Goal: Information Seeking & Learning: Learn about a topic

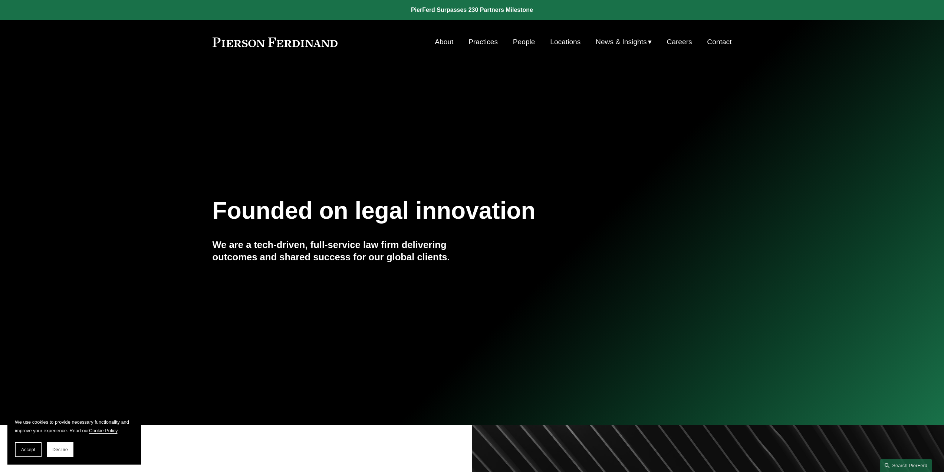
click at [0, 0] on span "Insights" at bounding box center [0, 0] width 0 height 0
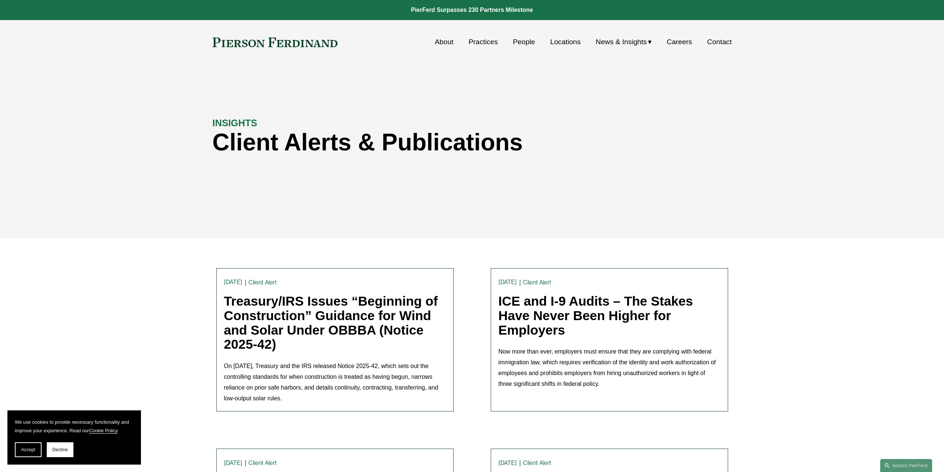
click at [635, 308] on link "ICE and I-9 Audits – The Stakes Have Never Been Higher for Employers" at bounding box center [596, 314] width 195 height 43
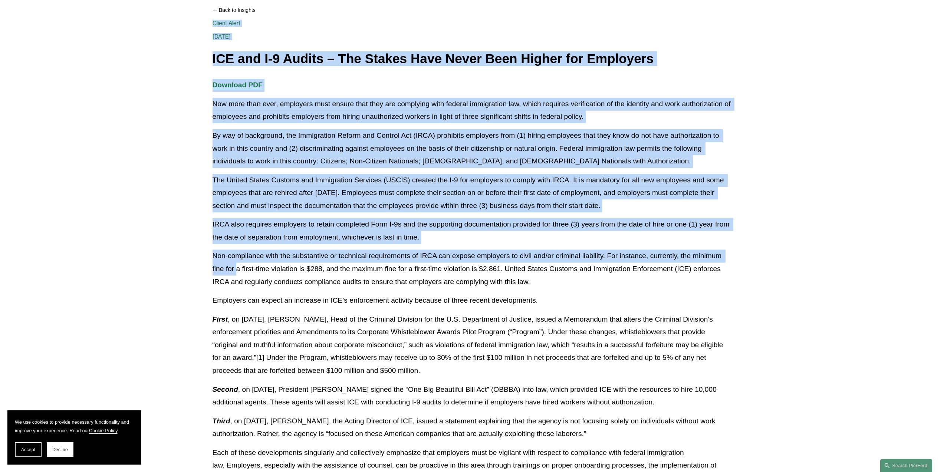
drag, startPoint x: 212, startPoint y: 167, endPoint x: 237, endPoint y: 269, distance: 105.5
click at [237, 269] on article "Back to Insights ICE and I-9 Audits – The Stakes Have Never Been Higher for Emp…" at bounding box center [472, 333] width 944 height 761
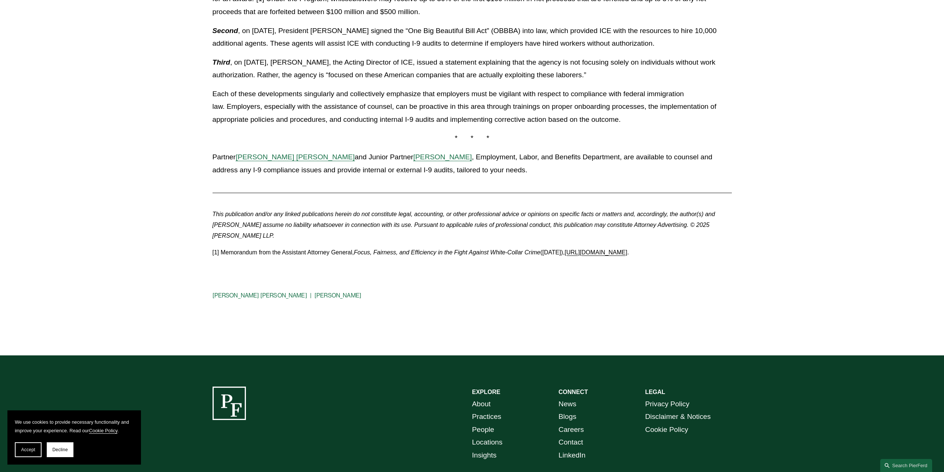
scroll to position [482, 0]
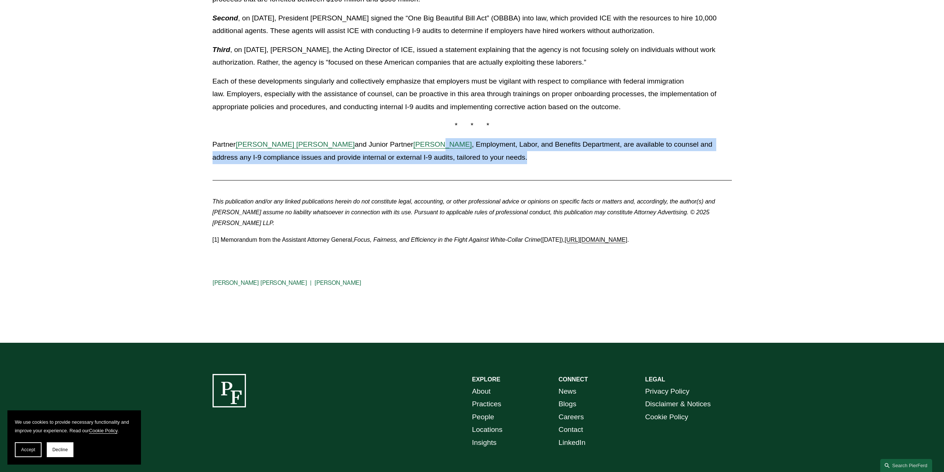
drag, startPoint x: 490, startPoint y: 155, endPoint x: 415, endPoint y: 146, distance: 75.6
click at [415, 146] on p "Partner Giovanni Antonucci Di Cesare and Junior Partner Allison Bustin , Employ…" at bounding box center [472, 151] width 519 height 26
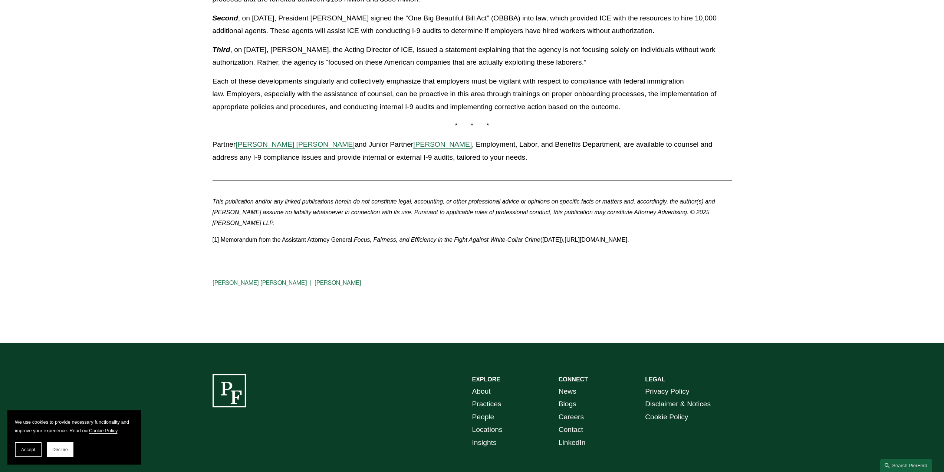
drag, startPoint x: 637, startPoint y: 115, endPoint x: 639, endPoint y: 109, distance: 6.7
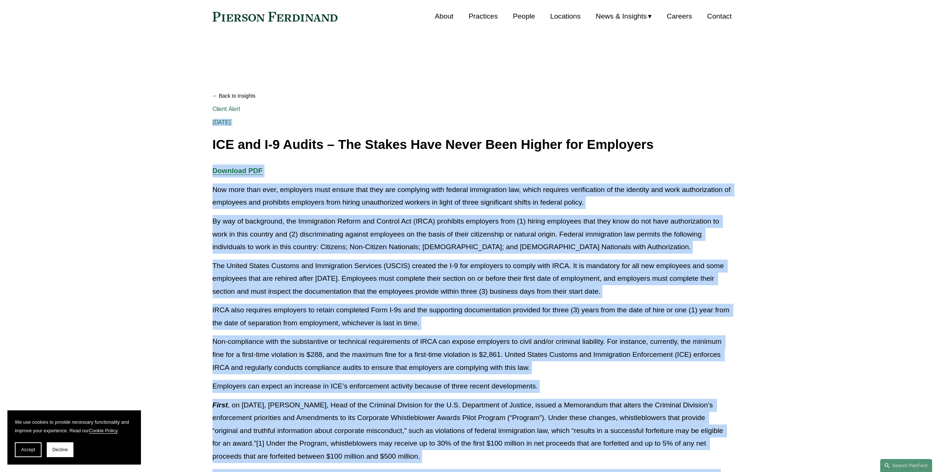
scroll to position [0, 0]
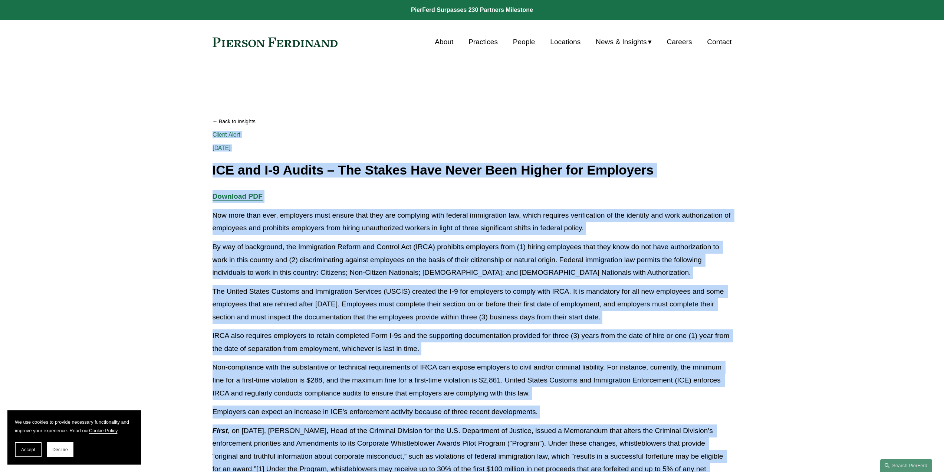
drag, startPoint x: 639, startPoint y: 108, endPoint x: 211, endPoint y: 174, distance: 432.7
click at [211, 174] on article "Back to Insights ICE and I-9 Audits – The Stakes Have Never Been Higher for Emp…" at bounding box center [472, 444] width 944 height 761
click at [512, 176] on h1 "ICE and I-9 Audits – The Stakes Have Never Been Higher for Employers" at bounding box center [472, 170] width 519 height 14
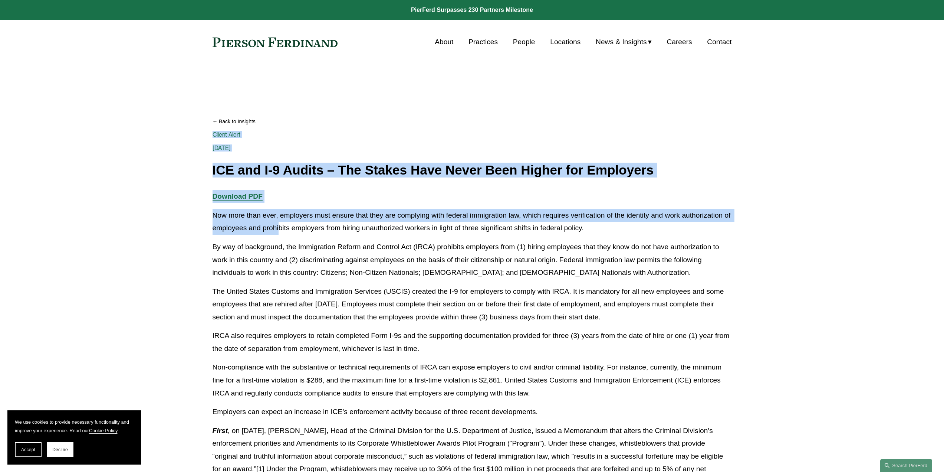
drag, startPoint x: 212, startPoint y: 169, endPoint x: 280, endPoint y: 231, distance: 92.2
click at [280, 231] on article "Back to Insights ICE and I-9 Audits – The Stakes Have Never Been Higher for Emp…" at bounding box center [472, 444] width 944 height 761
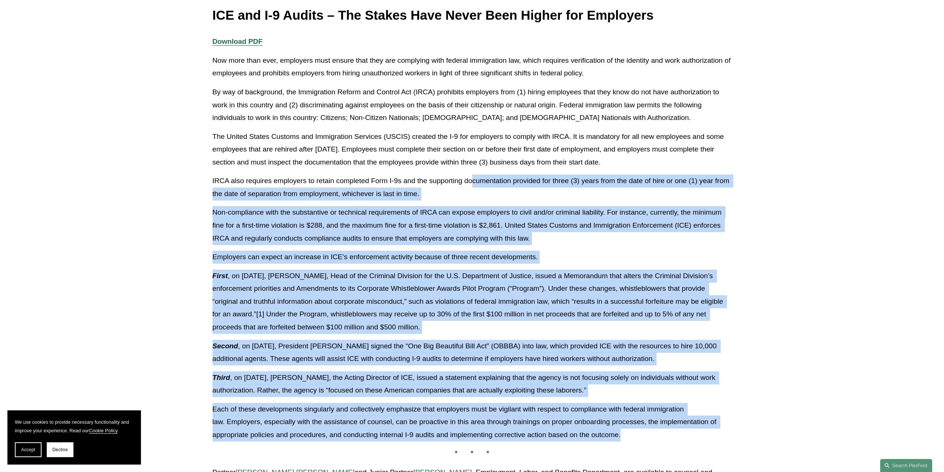
scroll to position [148, 0]
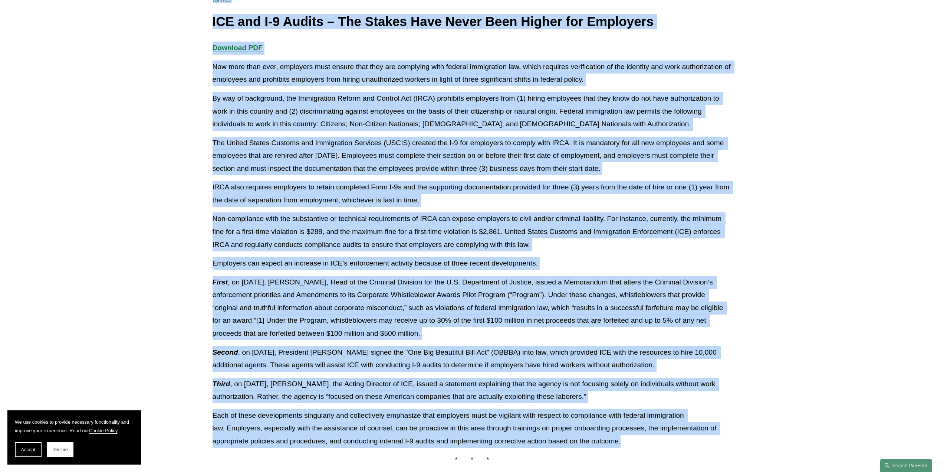
drag, startPoint x: 633, startPoint y: 220, endPoint x: 210, endPoint y: 23, distance: 466.7
click at [210, 23] on article "Back to Insights ICE and I-9 Audits – The Stakes Have Never Been Higher for Emp…" at bounding box center [472, 296] width 944 height 761
copy div "ICE and I-9 Audits – The Stakes Have Never Been Higher for Employers Client Ale…"
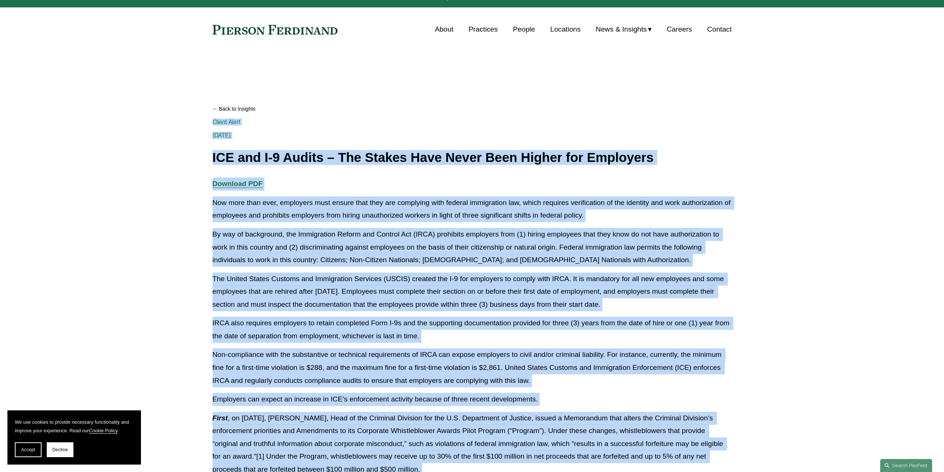
scroll to position [0, 0]
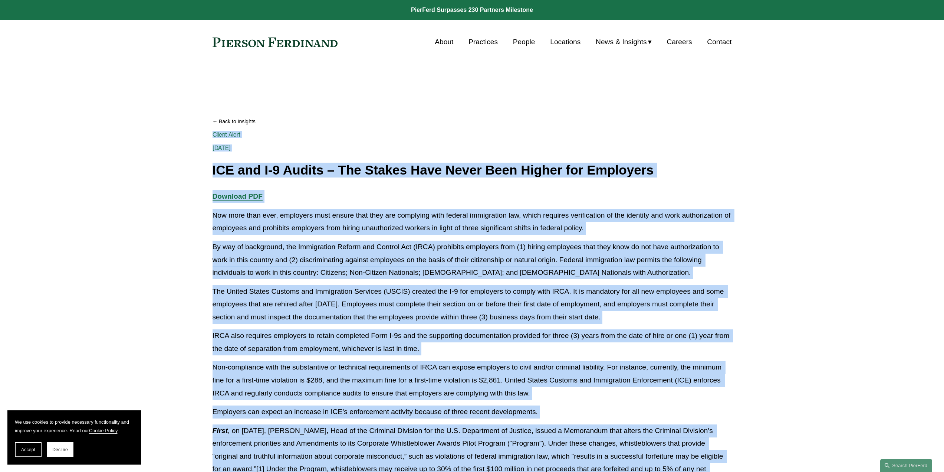
click at [495, 290] on p "The United States Customs and Immigration Services (USCIS) created the I-9 for …" at bounding box center [472, 304] width 519 height 39
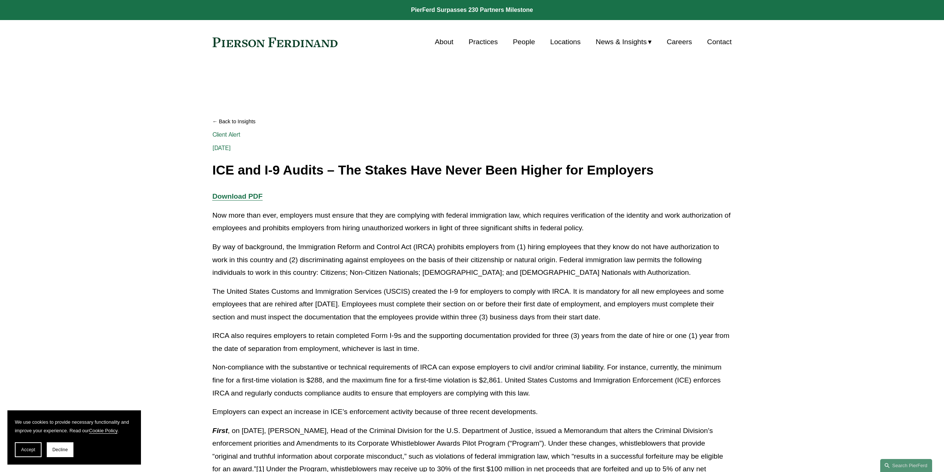
click at [398, 290] on p "The United States Customs and Immigration Services (USCIS) created the I-9 for …" at bounding box center [472, 304] width 519 height 39
copy p "USCIS"
click at [551, 332] on p "IRCA also requires employers to retain completed Form I-9s and the supporting d…" at bounding box center [472, 342] width 519 height 26
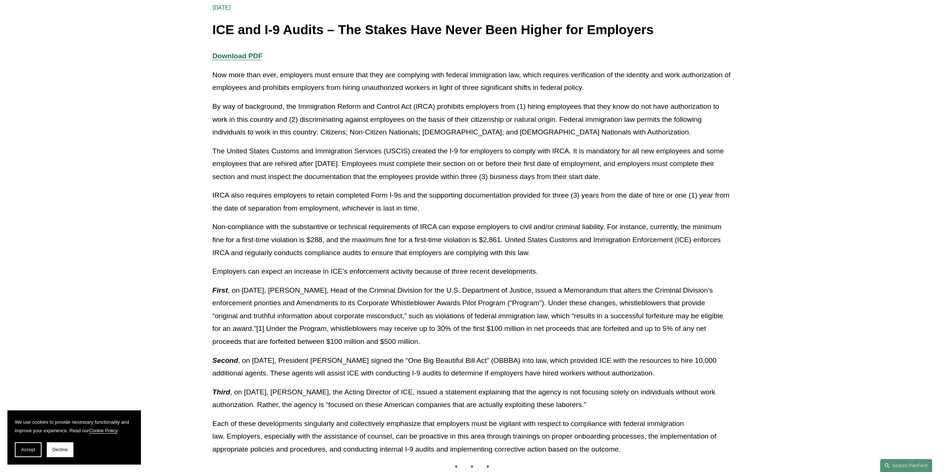
scroll to position [148, 0]
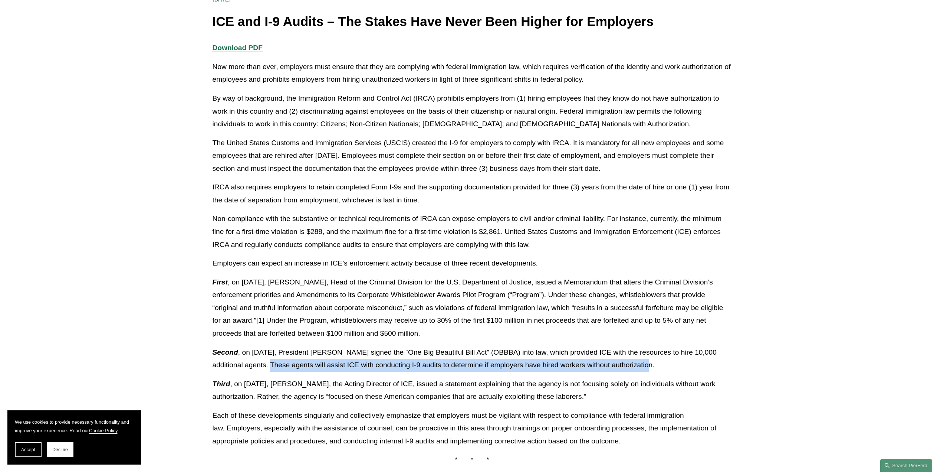
drag, startPoint x: 637, startPoint y: 361, endPoint x: 244, endPoint y: 362, distance: 392.1
click at [244, 362] on p "Second , on July 4, 2025, President Trump signed the “One Big Beautiful Bill Ac…" at bounding box center [472, 359] width 519 height 26
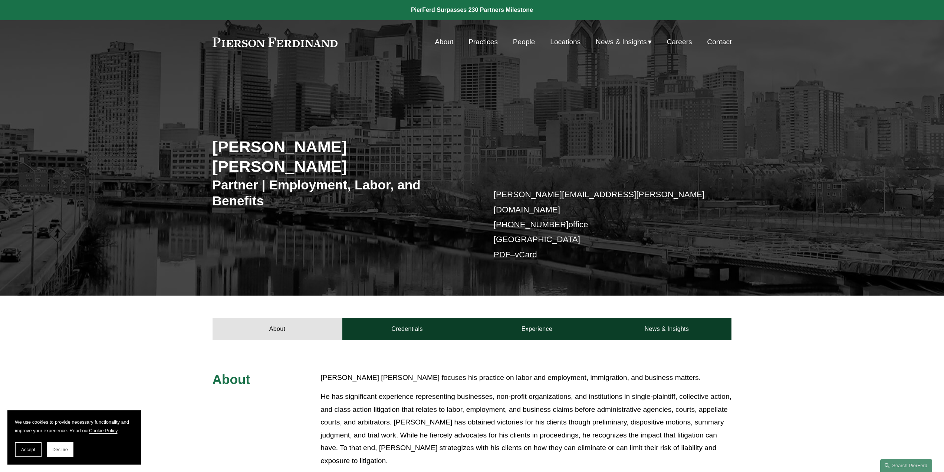
click at [362, 471] on span "Read More" at bounding box center [529, 481] width 406 height 8
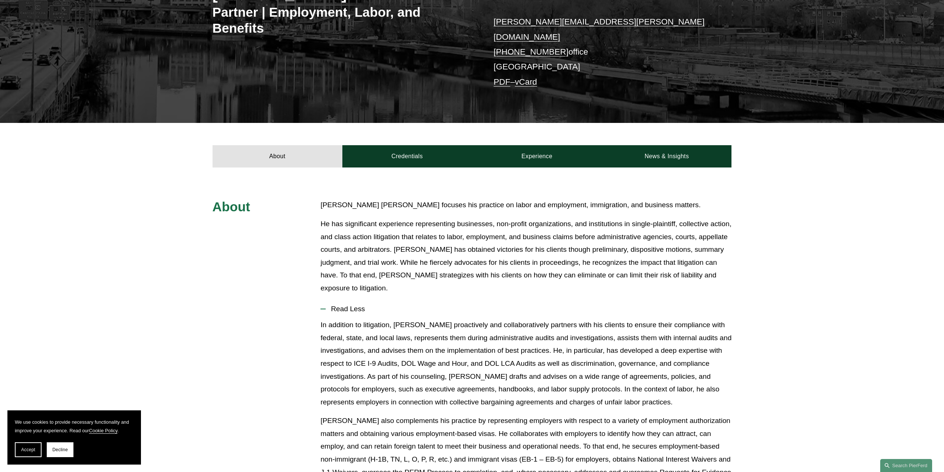
scroll to position [185, 0]
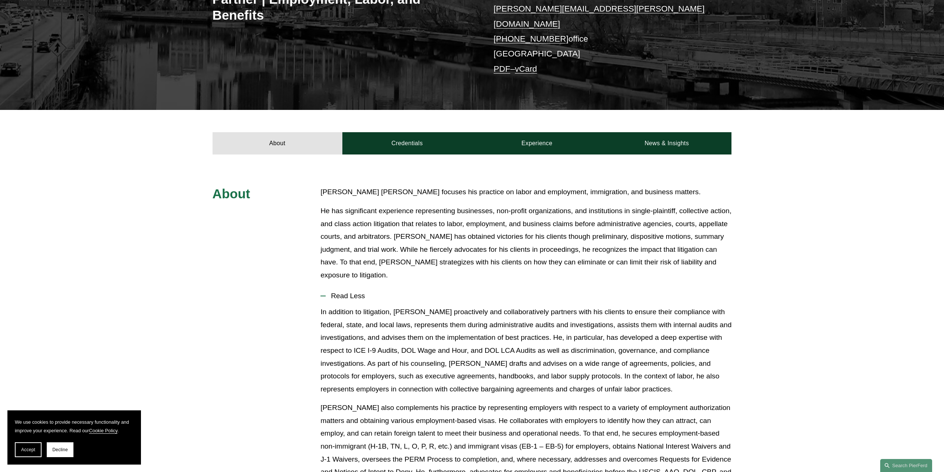
click at [407, 341] on p "In addition to litigation, Giovanni proactively and collaboratively partners wi…" at bounding box center [526, 350] width 411 height 90
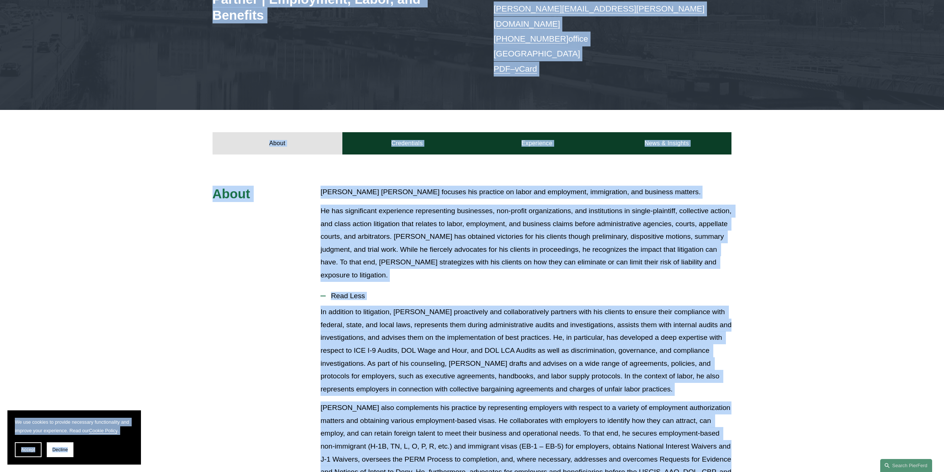
click at [318, 188] on div "About Giovanni Antonucci Di Cesare focuses his practice on labor and employment…" at bounding box center [472, 411] width 944 height 452
click at [694, 310] on p "In addition to litigation, Giovanni proactively and collaboratively partners wi…" at bounding box center [526, 350] width 411 height 90
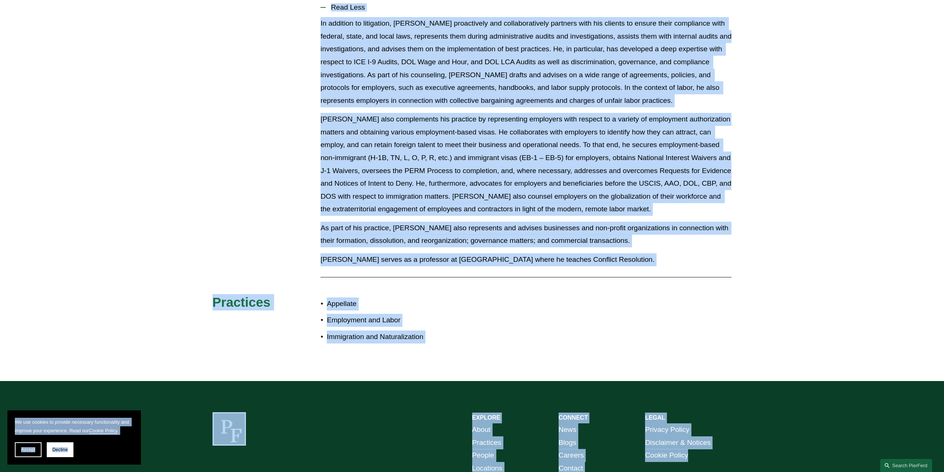
scroll to position [482, 0]
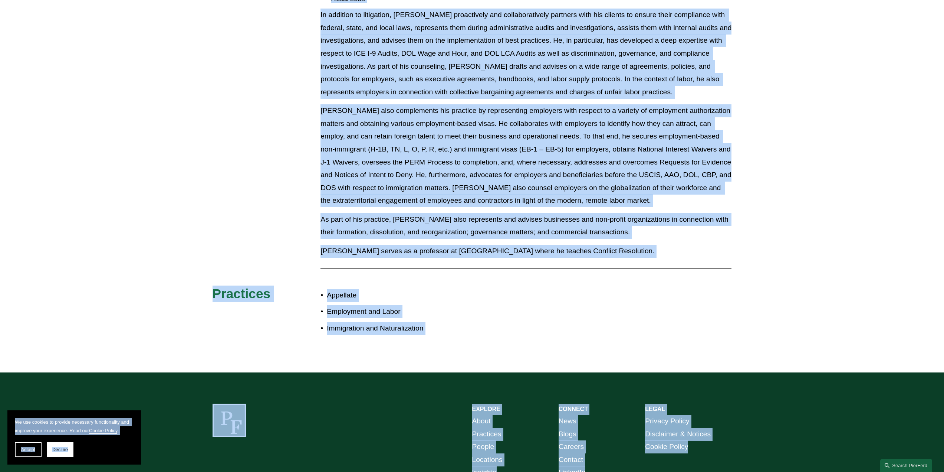
click at [629, 244] on p "Giovanni serves as a professor at Duquense University where he teaches Conflict…" at bounding box center [526, 250] width 411 height 13
click at [586, 244] on p "Giovanni serves as a professor at Duquense University where he teaches Conflict…" at bounding box center [526, 250] width 411 height 13
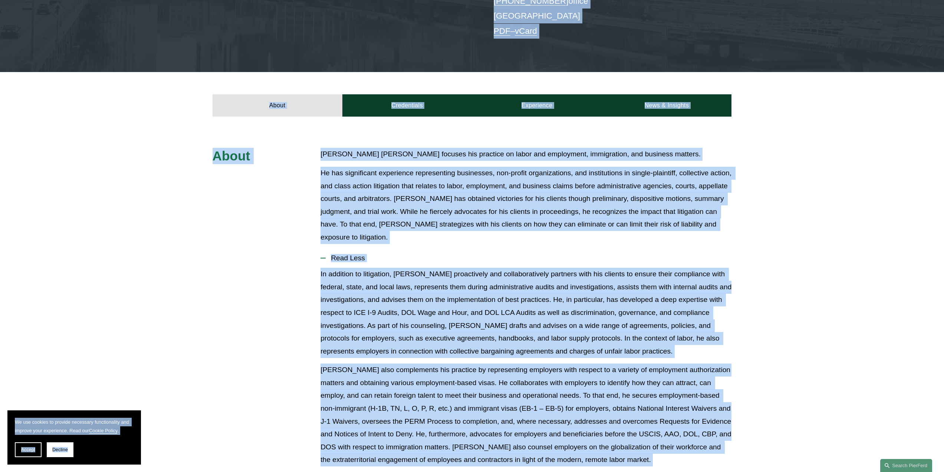
scroll to position [185, 0]
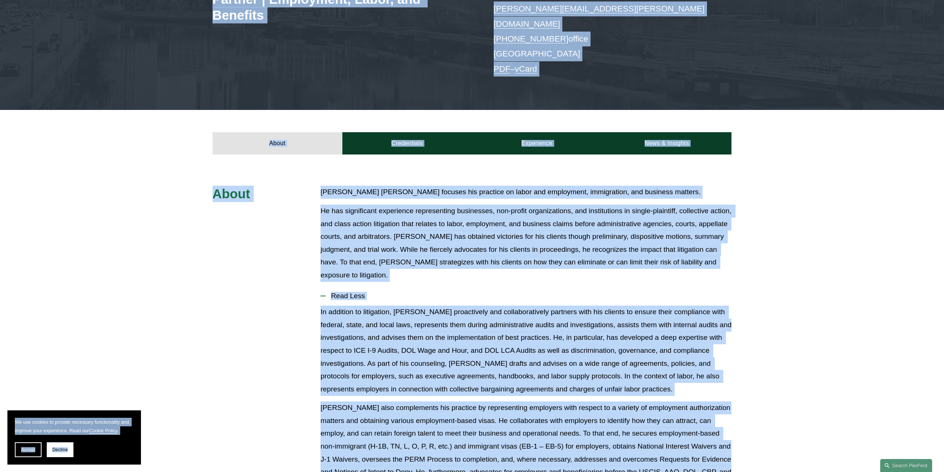
drag, startPoint x: 367, startPoint y: 261, endPoint x: 374, endPoint y: 260, distance: 7.5
click at [367, 260] on div "Giovanni Antonucci Di Cesare focuses his practice on labor and employment, immi…" at bounding box center [526, 235] width 411 height 101
click at [279, 132] on link "About" at bounding box center [278, 143] width 130 height 22
click at [395, 132] on link "Credentials" at bounding box center [407, 143] width 130 height 22
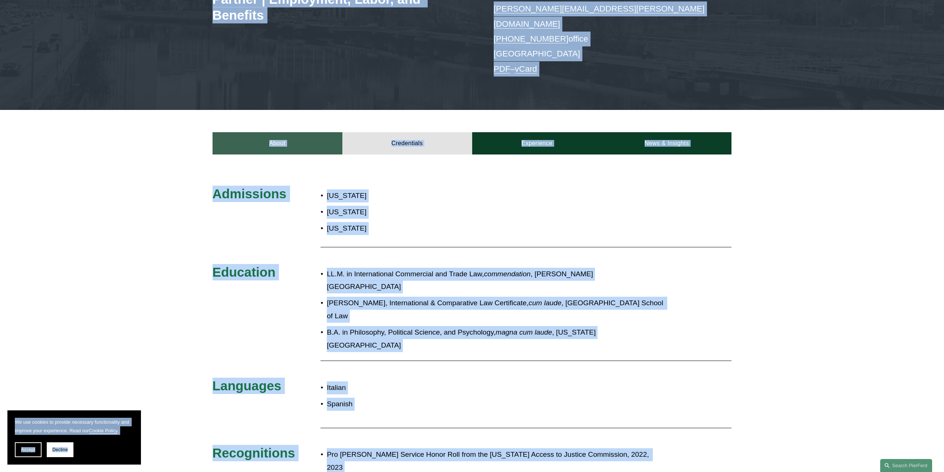
click at [283, 132] on link "About" at bounding box center [278, 143] width 130 height 22
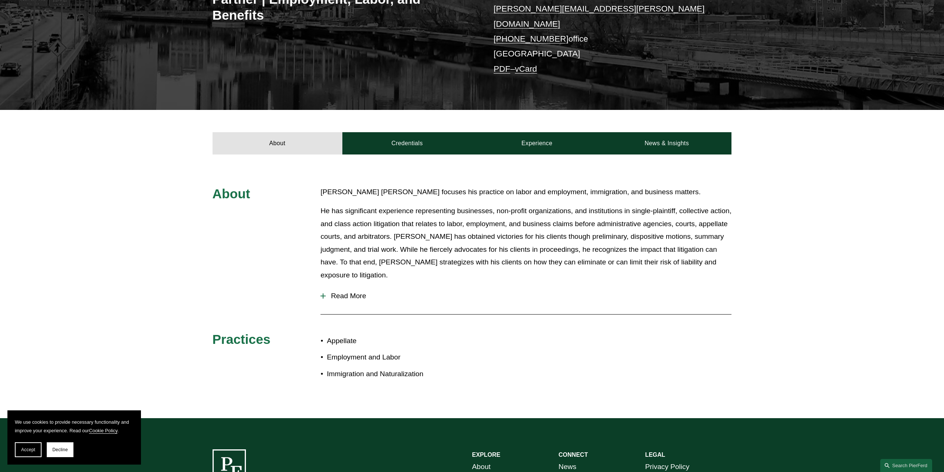
click at [325, 293] on div at bounding box center [323, 295] width 5 height 5
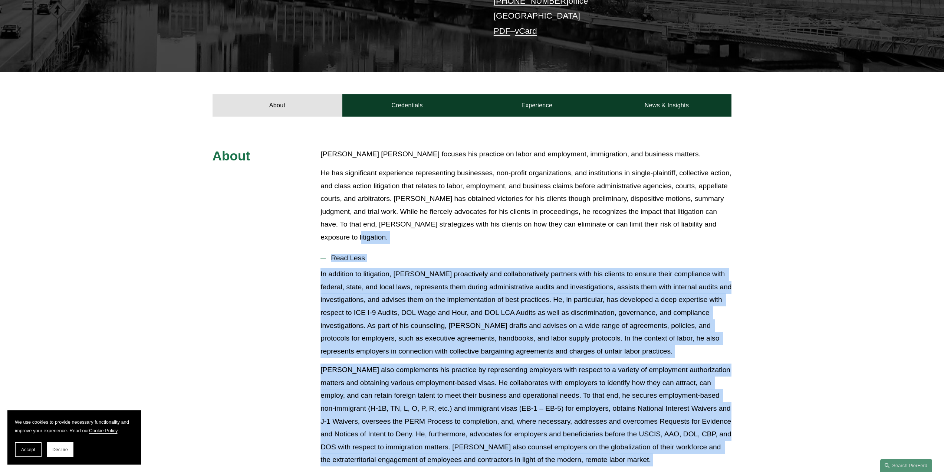
scroll to position [223, 0]
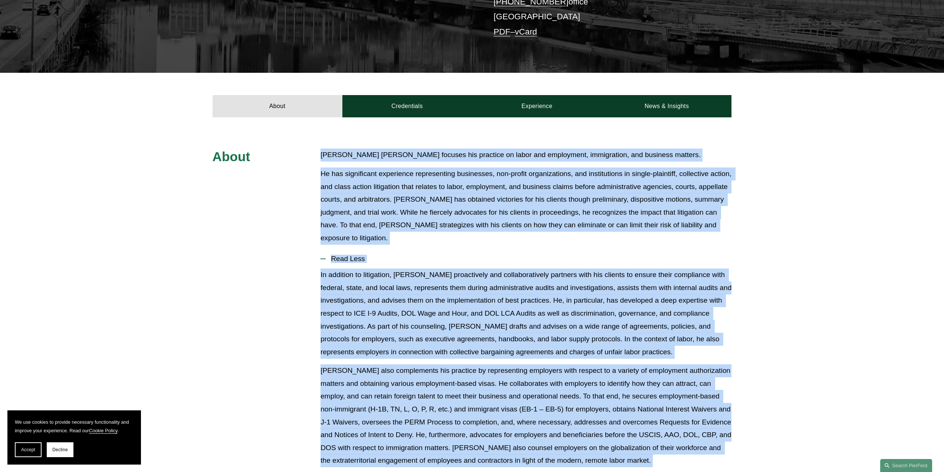
drag, startPoint x: 657, startPoint y: 302, endPoint x: 315, endPoint y: 128, distance: 383.4
click at [315, 148] on div "About Giovanni Antonucci Di Cesare focuses his practice on labor and employment…" at bounding box center [472, 374] width 944 height 452
copy div "Giovanni Antonucci Di Cesare focuses his practice on labor and employment, immi…"
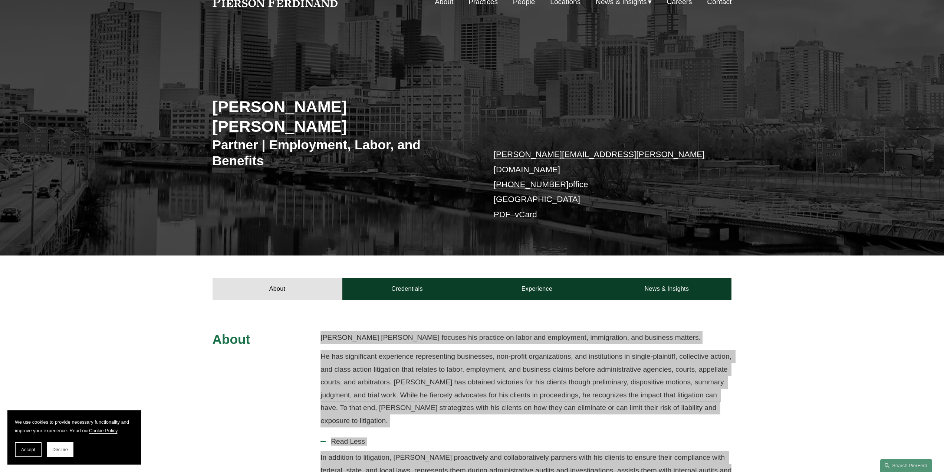
scroll to position [0, 0]
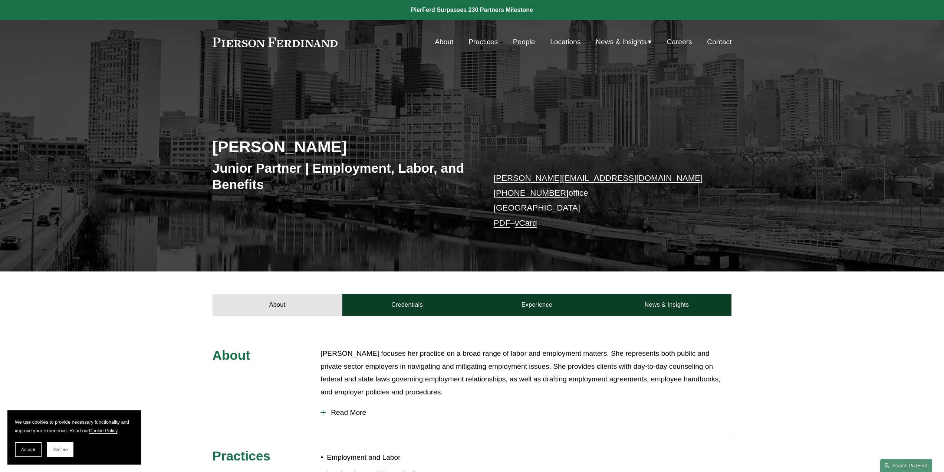
click at [347, 414] on span "Read More" at bounding box center [529, 412] width 406 height 8
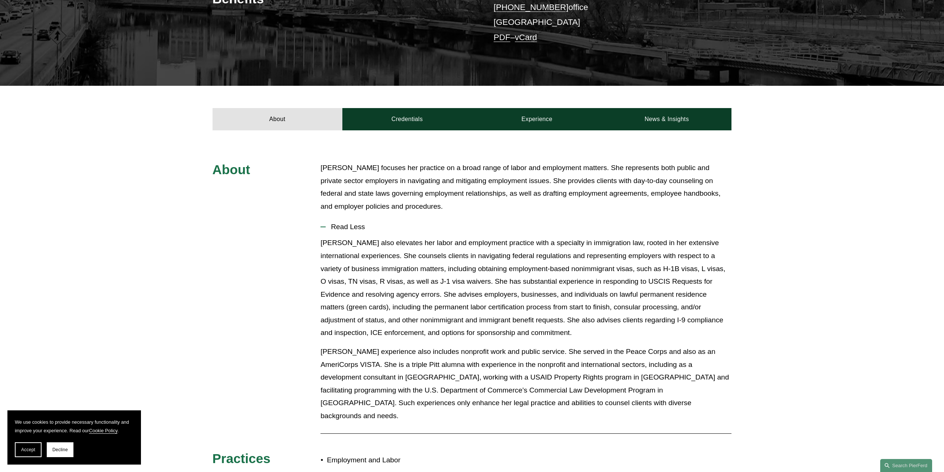
scroll to position [260, 0]
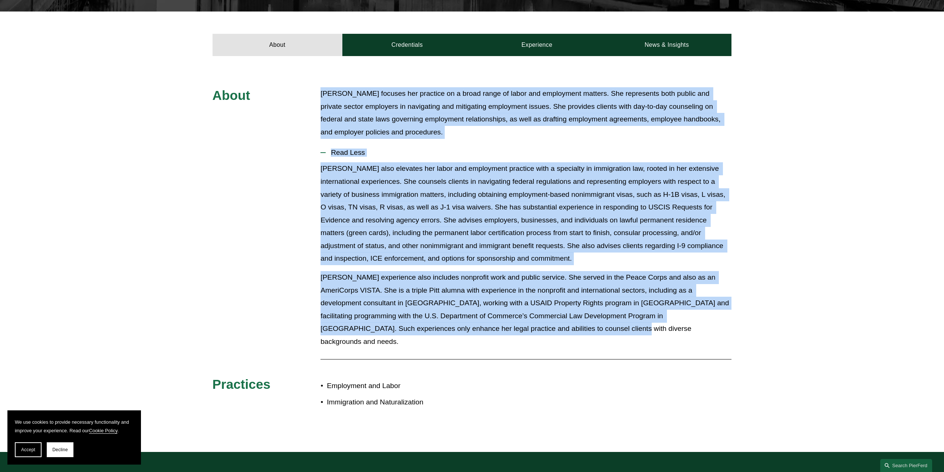
drag, startPoint x: 508, startPoint y: 331, endPoint x: 320, endPoint y: 93, distance: 303.7
click at [320, 93] on div "About [PERSON_NAME] focuses her practice on a broad range of labor and employme…" at bounding box center [472, 253] width 944 height 333
copy div "[PERSON_NAME] focuses her practice on a broad range of labor and employment mat…"
